Goal: Check status

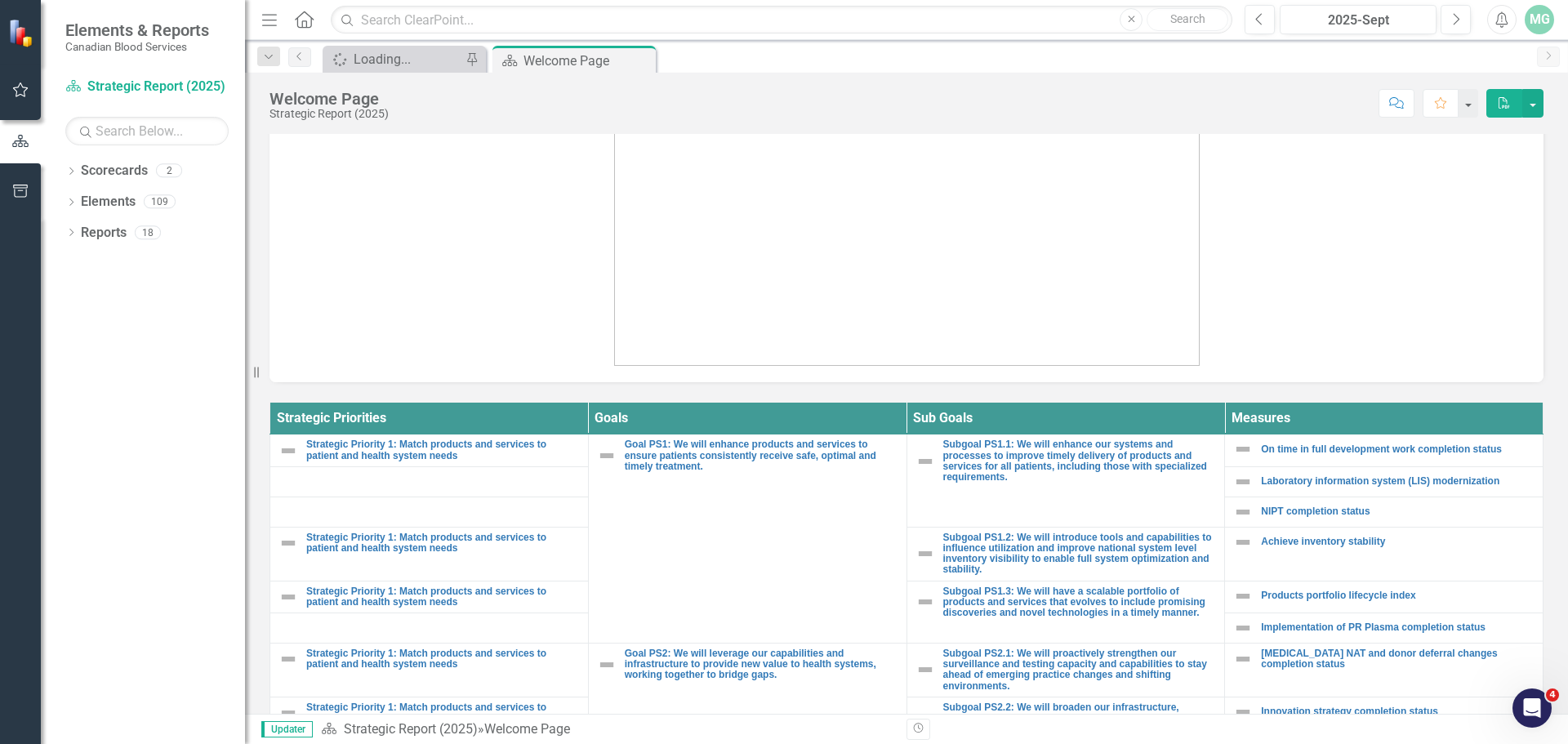
scroll to position [409, 0]
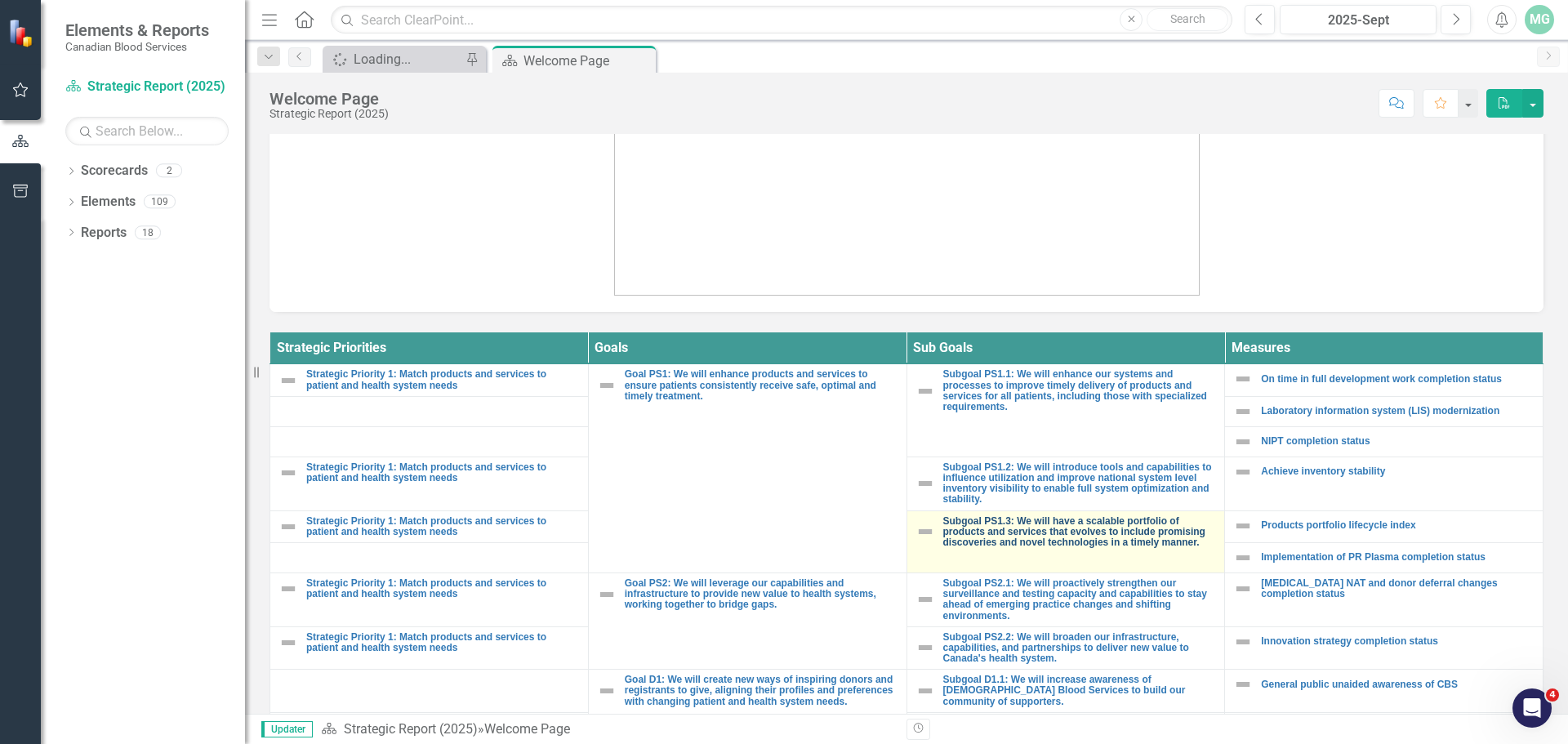
click at [1009, 528] on link "Subgoal PS1.3: We will have a scalable portfolio of products and services that …" at bounding box center [1080, 532] width 274 height 33
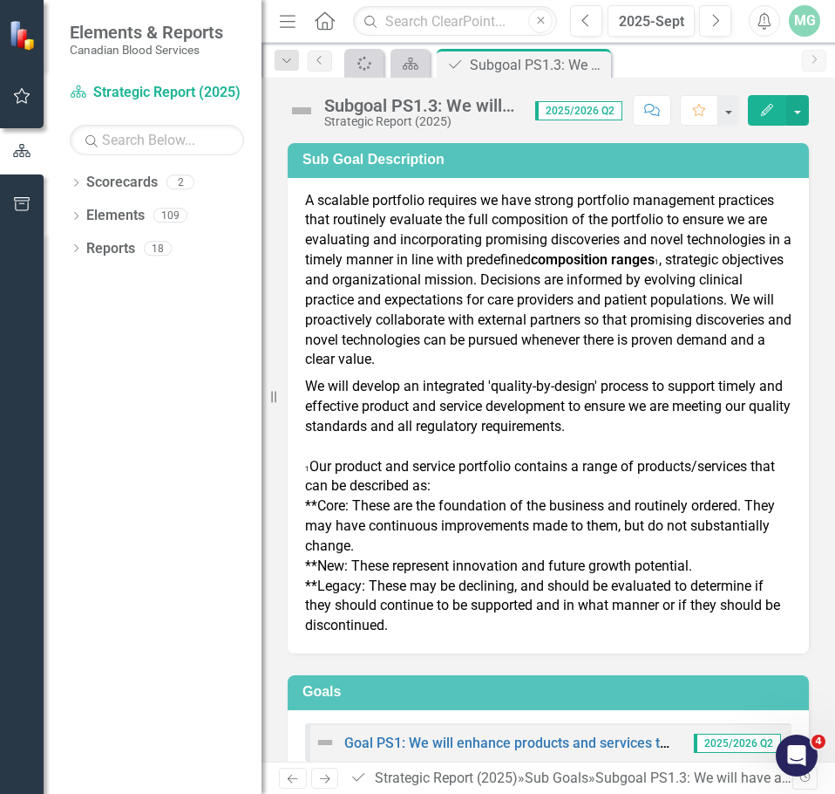
click at [330, 781] on icon "Next" at bounding box center [324, 778] width 15 height 11
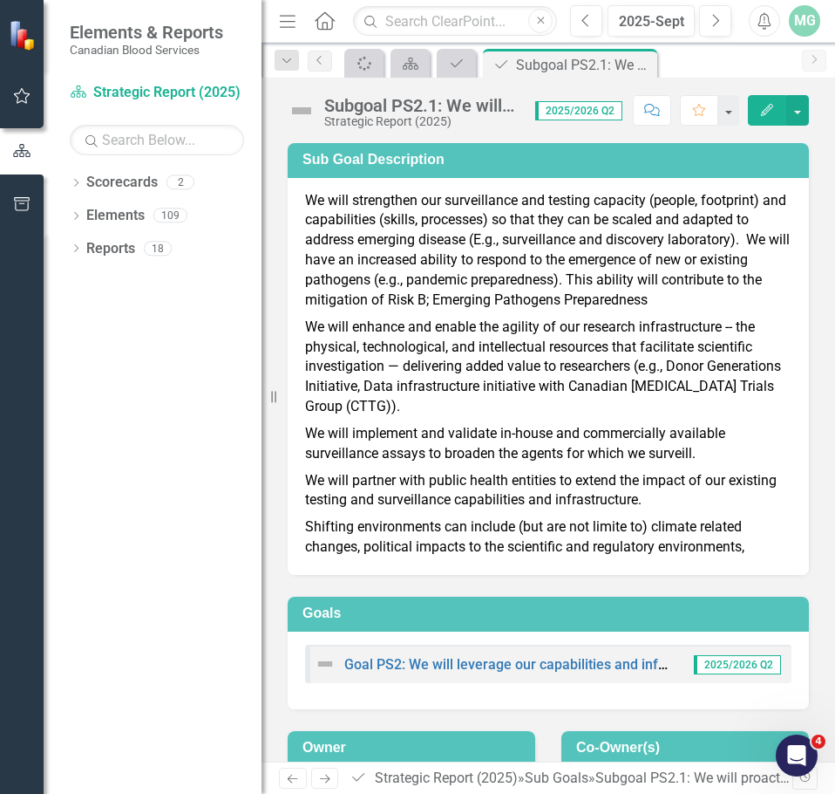
click at [523, 204] on p "We will strengthen our surveillance and testing capacity (people, footprint) an…" at bounding box center [548, 252] width 487 height 123
click at [562, 447] on p "We will implement and validate in-house and commercially available surveillance…" at bounding box center [548, 443] width 487 height 47
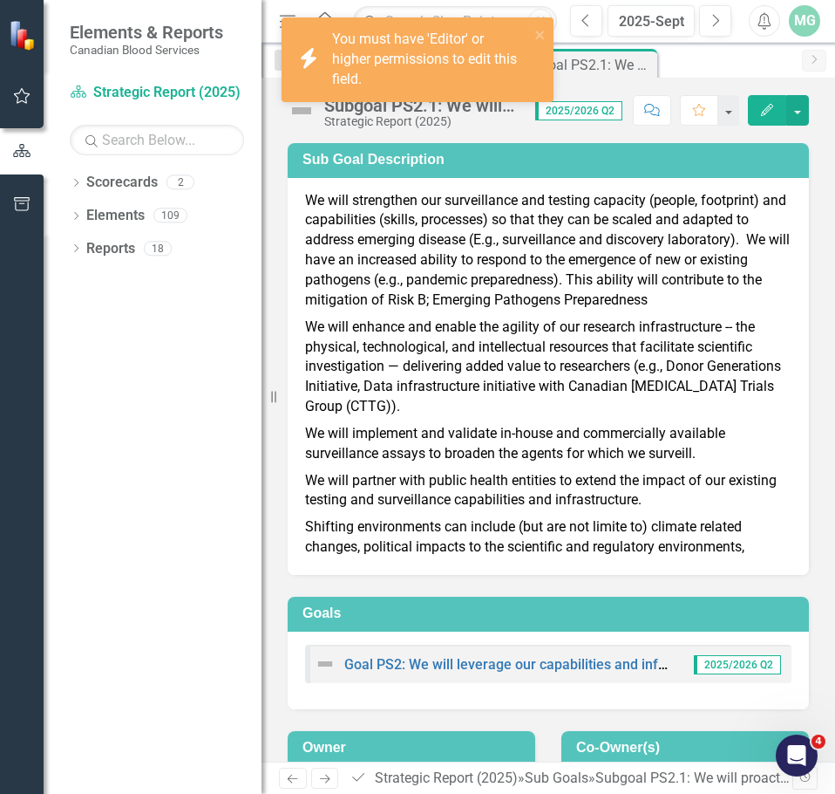
click at [562, 447] on p "We will implement and validate in-house and commercially available surveillance…" at bounding box center [548, 443] width 487 height 47
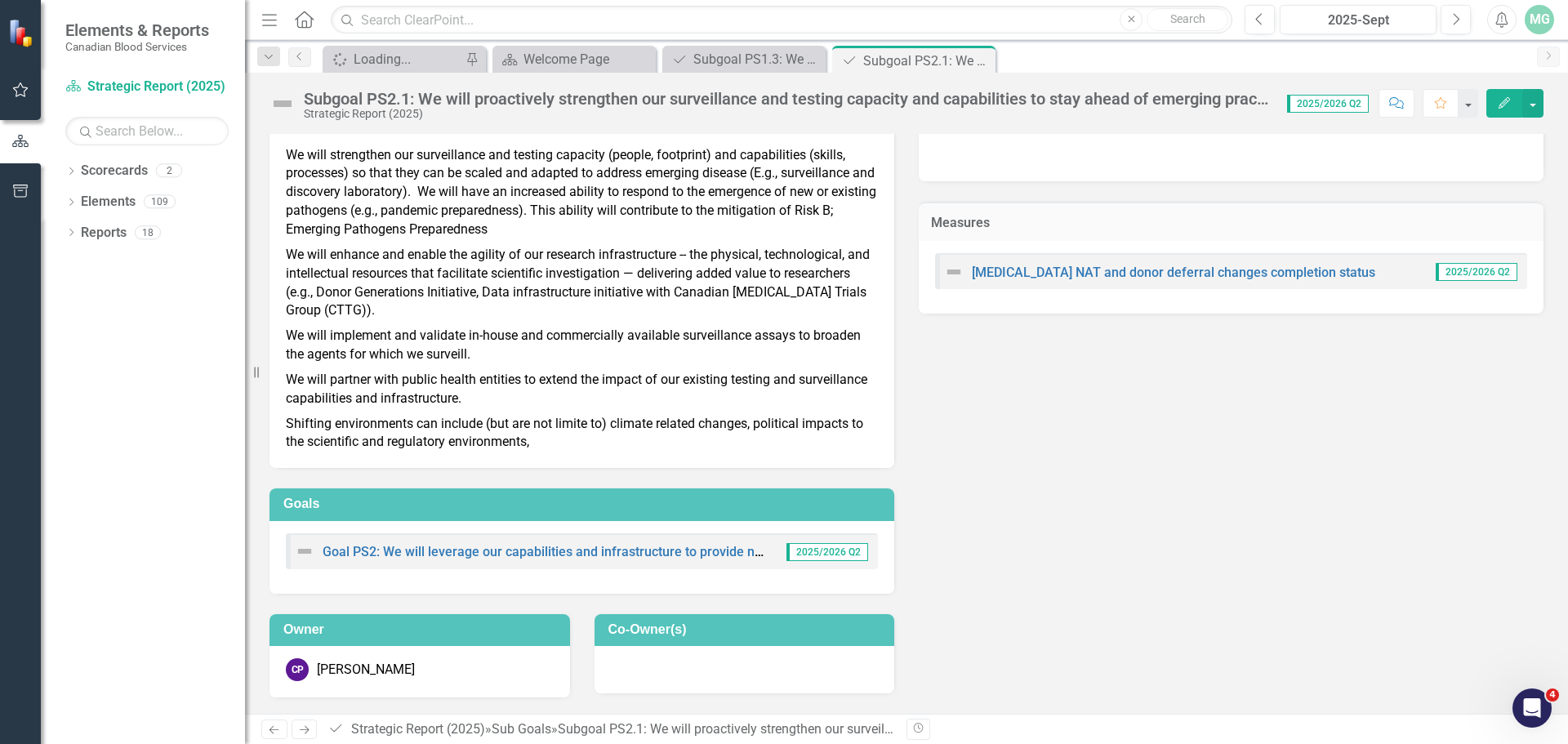
scroll to position [33, 0]
